Goal: Information Seeking & Learning: Learn about a topic

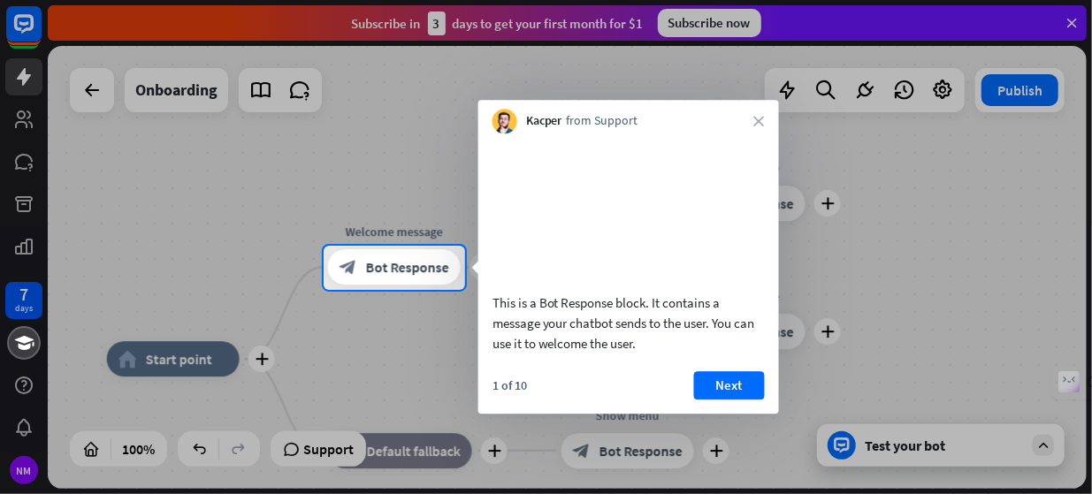
click at [1071, 28] on div at bounding box center [546, 123] width 1092 height 246
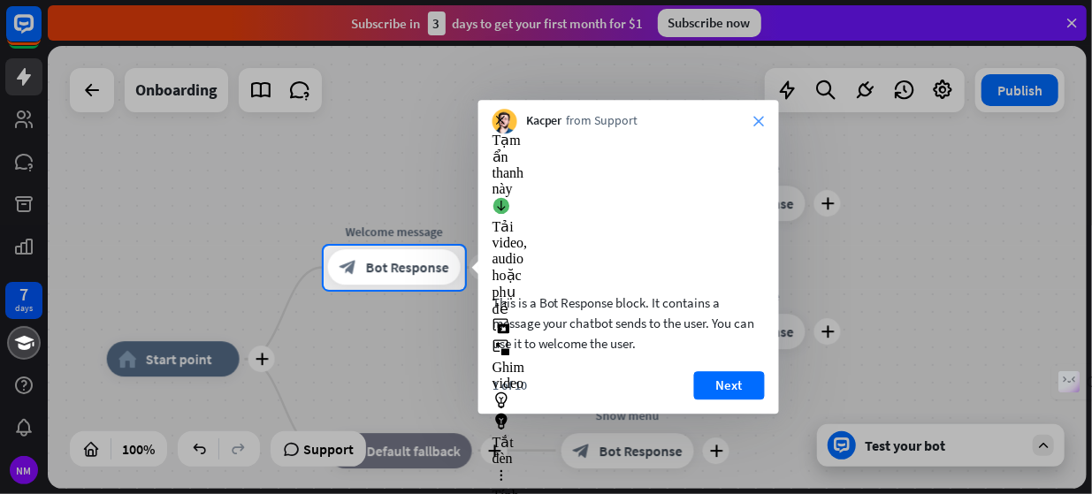
click at [755, 123] on icon "close" at bounding box center [759, 121] width 11 height 11
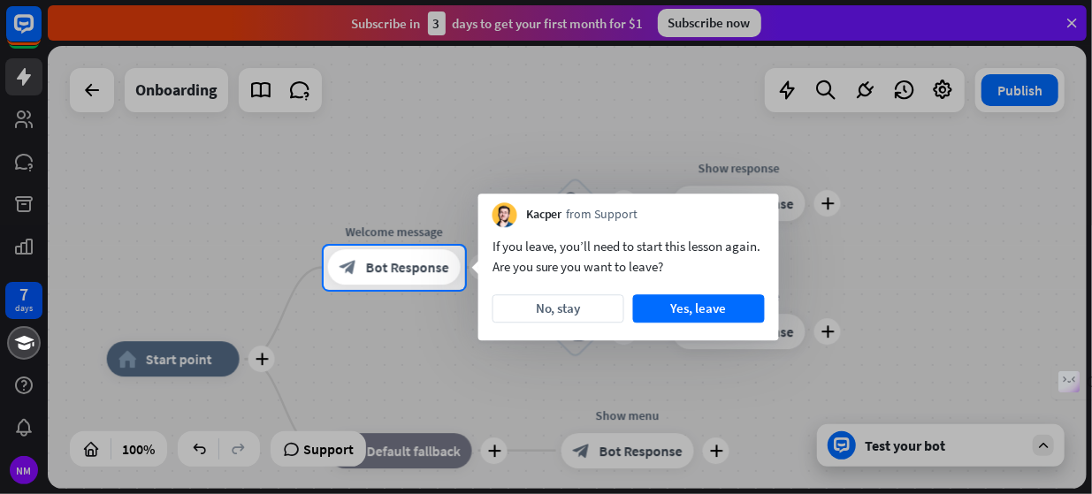
click at [1071, 22] on div at bounding box center [546, 123] width 1092 height 246
click at [736, 306] on button "Yes, leave" at bounding box center [699, 308] width 132 height 28
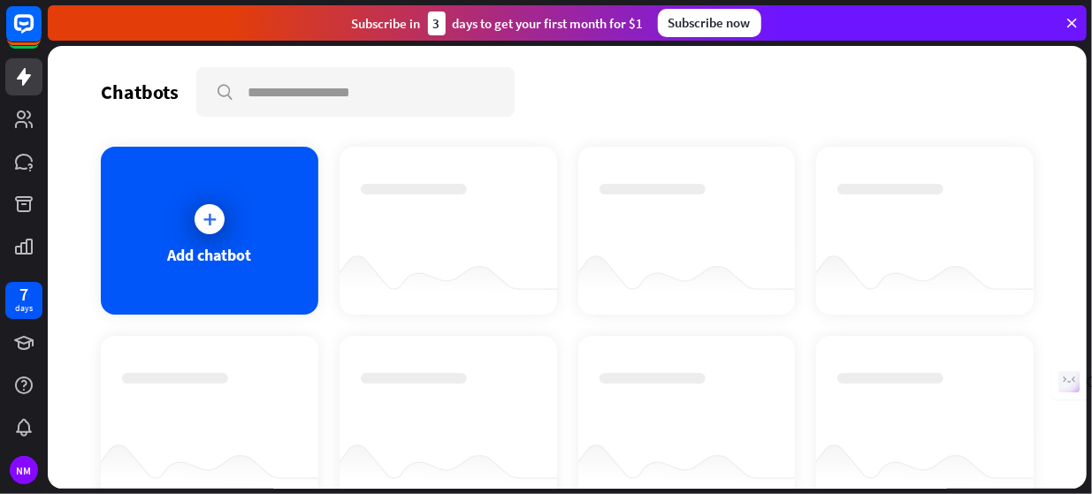
click at [1071, 22] on icon at bounding box center [1071, 23] width 16 height 16
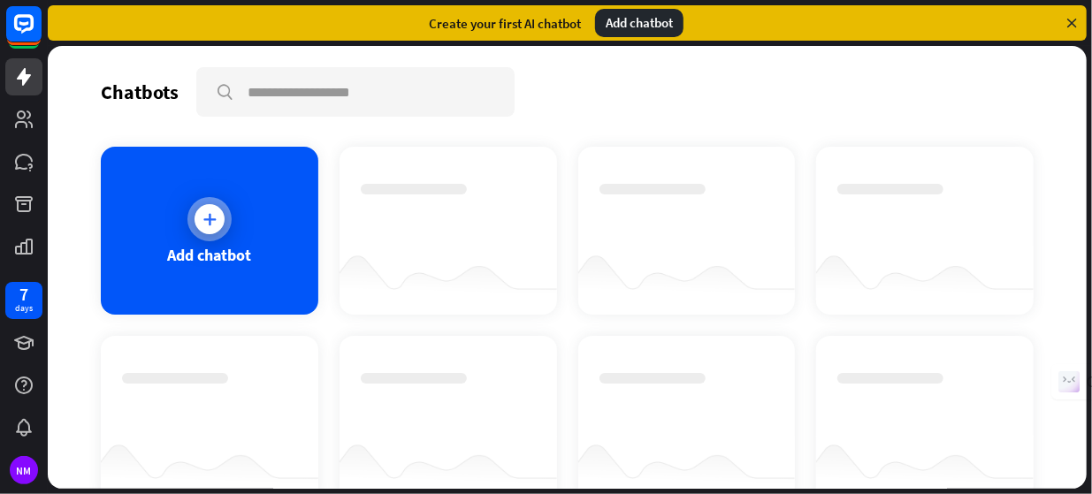
click at [201, 225] on icon at bounding box center [210, 219] width 18 height 18
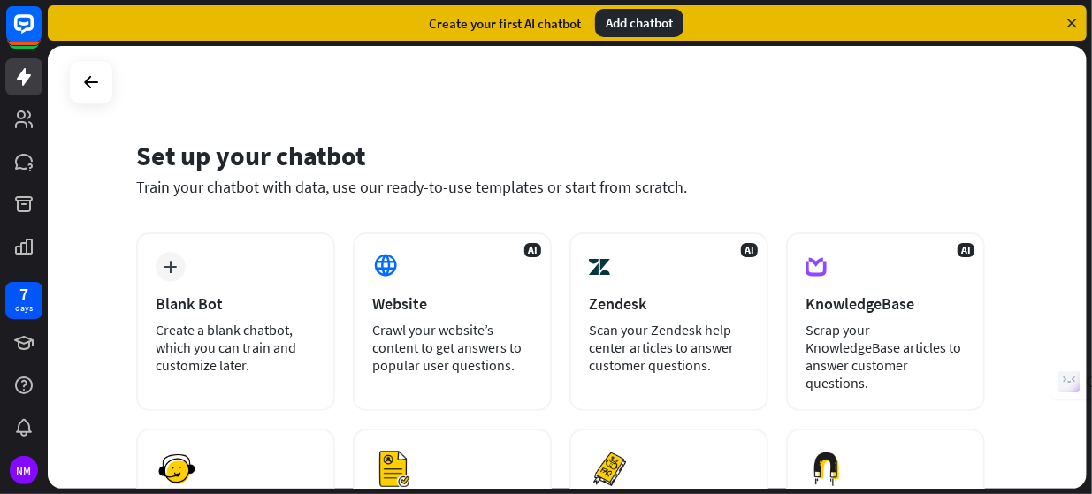
scroll to position [306, 0]
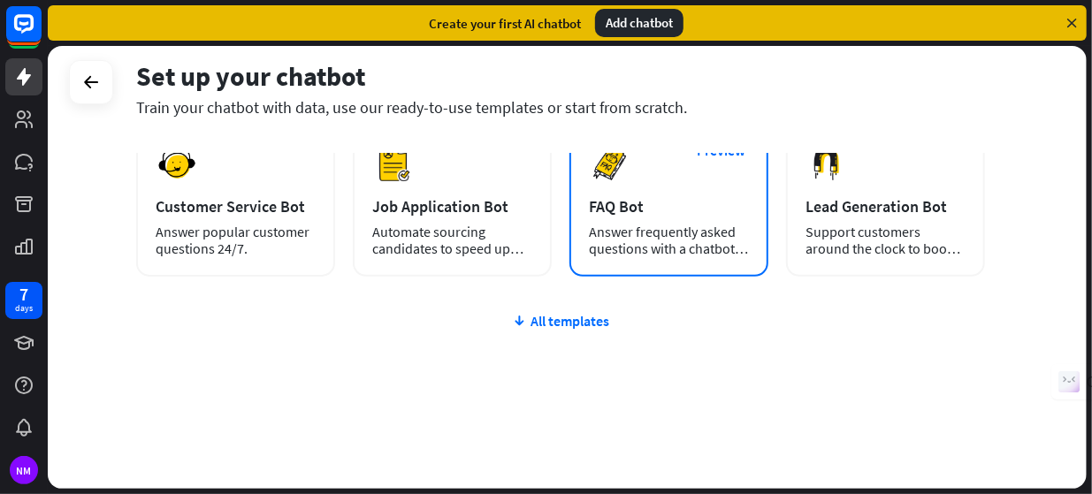
click at [659, 242] on div "Answer frequently asked questions with a chatbot and save your time." at bounding box center [669, 241] width 160 height 34
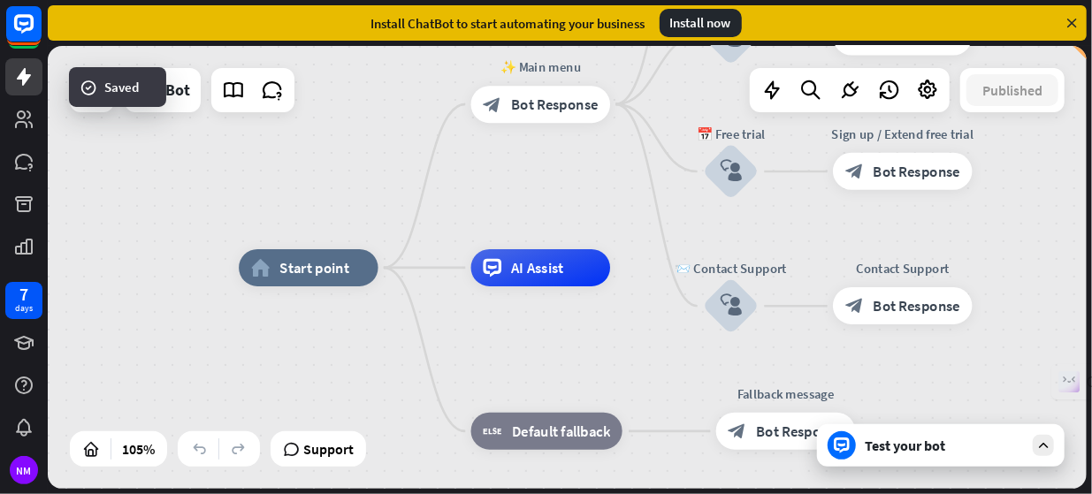
click at [1070, 20] on icon at bounding box center [1071, 23] width 16 height 16
